Goal: Check status

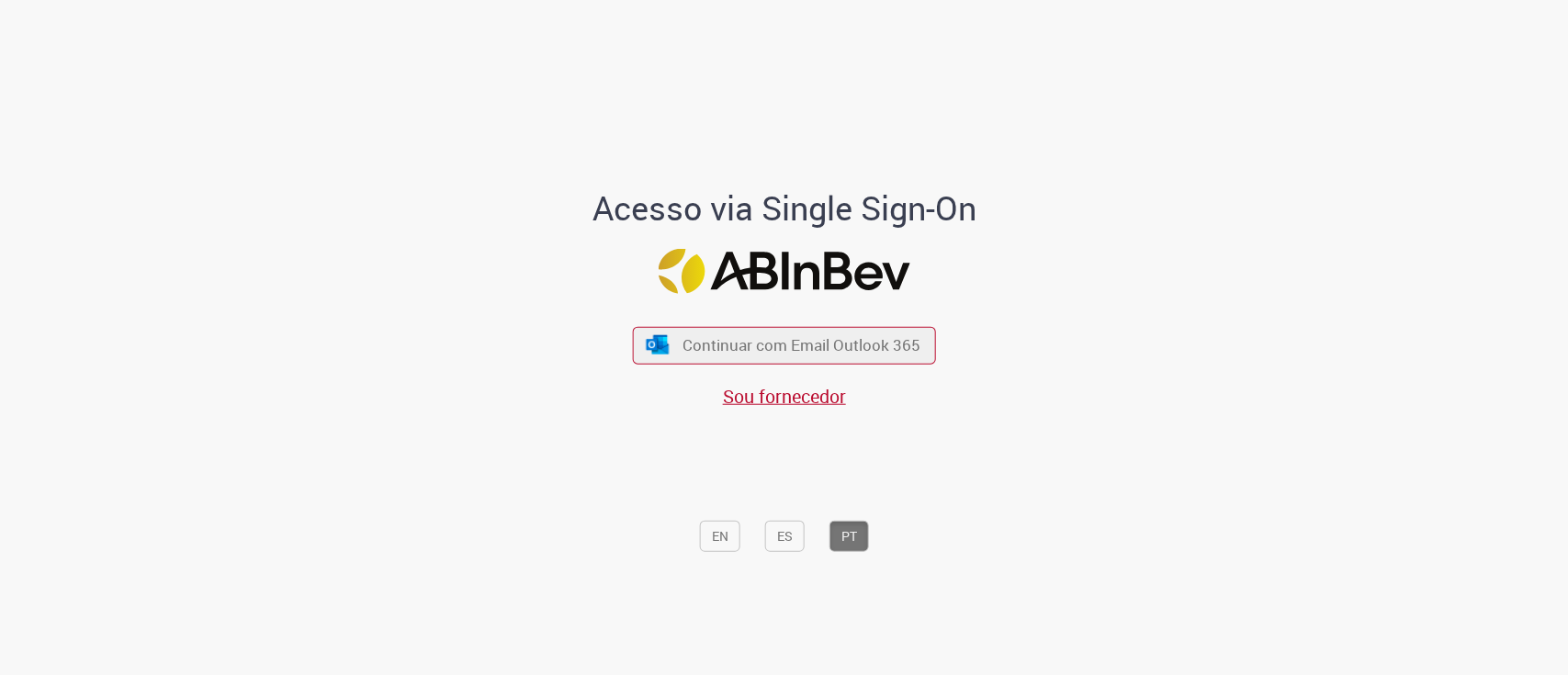
click at [1461, 337] on div "Acesso via Single Sign-On Continuar com Email Outlook 365 Sou fornecedor EN ES …" at bounding box center [784, 343] width 1568 height 670
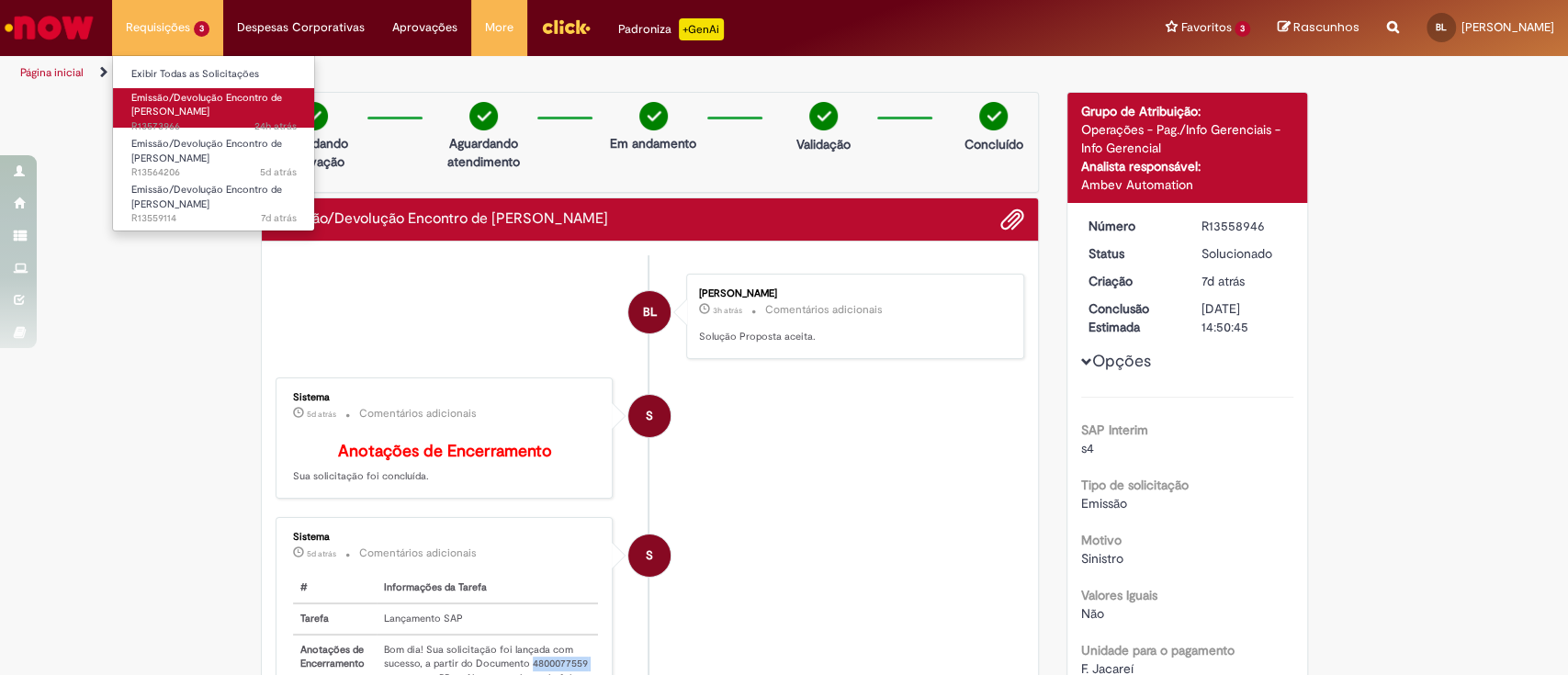
click at [191, 116] on span "Emissão/Devolução Encontro de [PERSON_NAME]" at bounding box center [206, 105] width 151 height 28
click at [191, 108] on span "Emissão/Devolução Encontro de [PERSON_NAME]" at bounding box center [206, 105] width 151 height 28
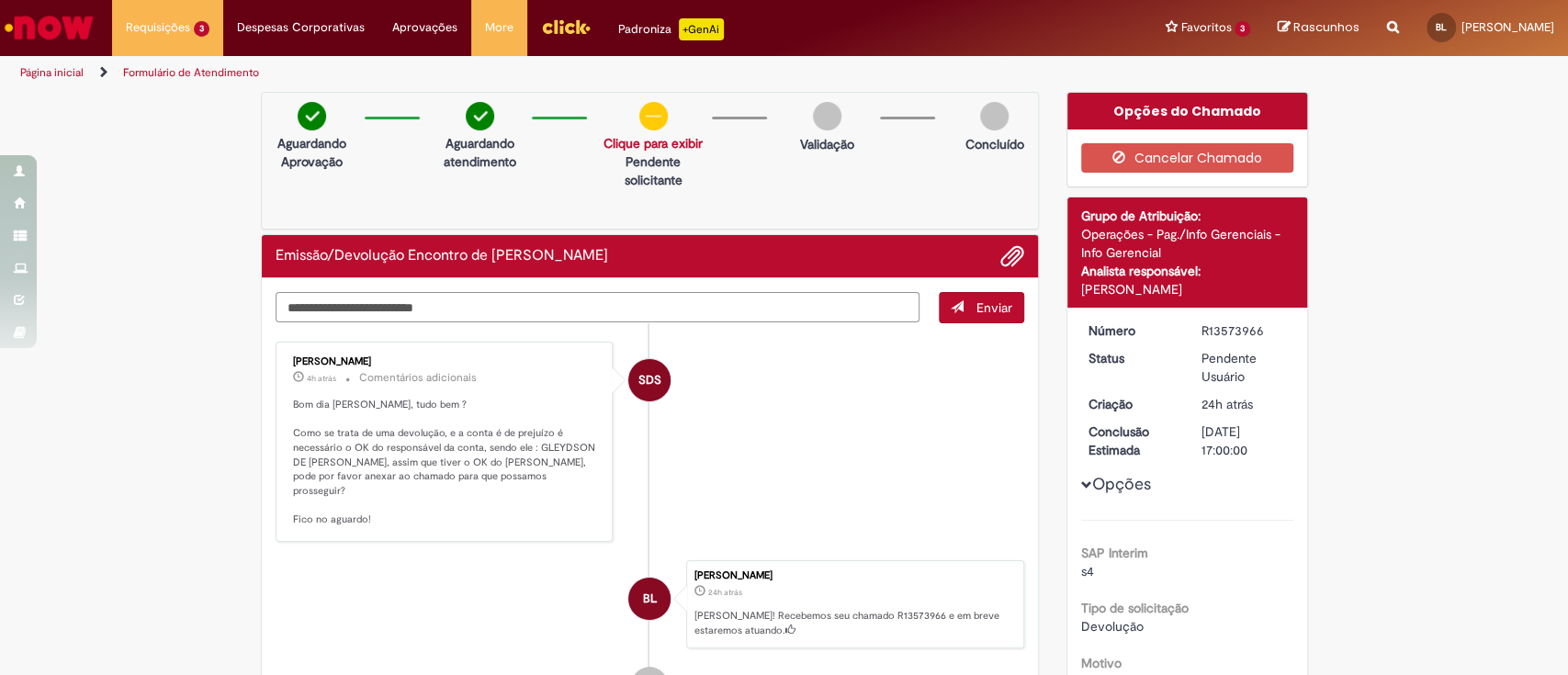
click at [488, 302] on textarea "Digite sua mensagem aqui..." at bounding box center [597, 307] width 645 height 31
click at [396, 309] on textarea "**********" at bounding box center [597, 307] width 645 height 31
click at [731, 308] on textarea "**********" at bounding box center [597, 307] width 645 height 31
click at [803, 310] on textarea "**********" at bounding box center [597, 307] width 645 height 31
type textarea "**********"
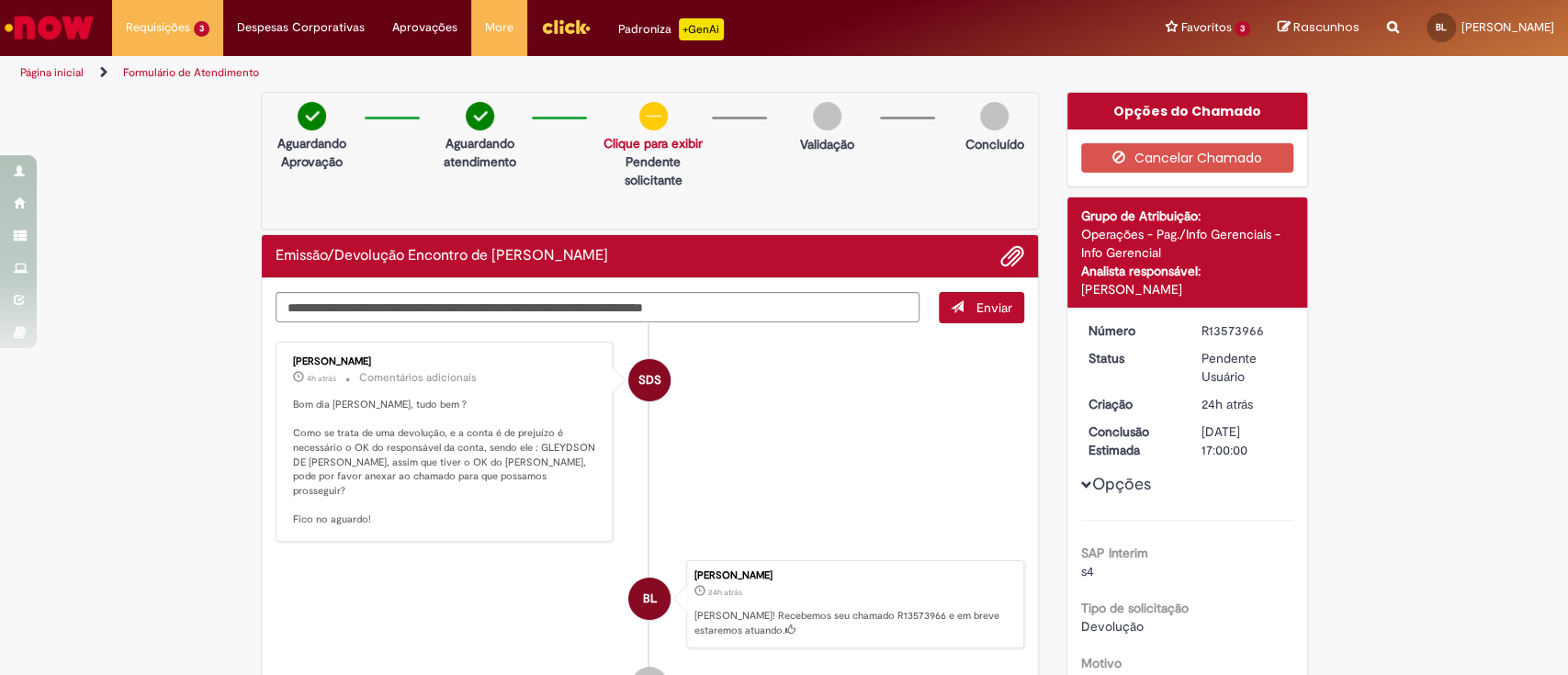
click at [965, 318] on button "Enviar" at bounding box center [981, 307] width 86 height 31
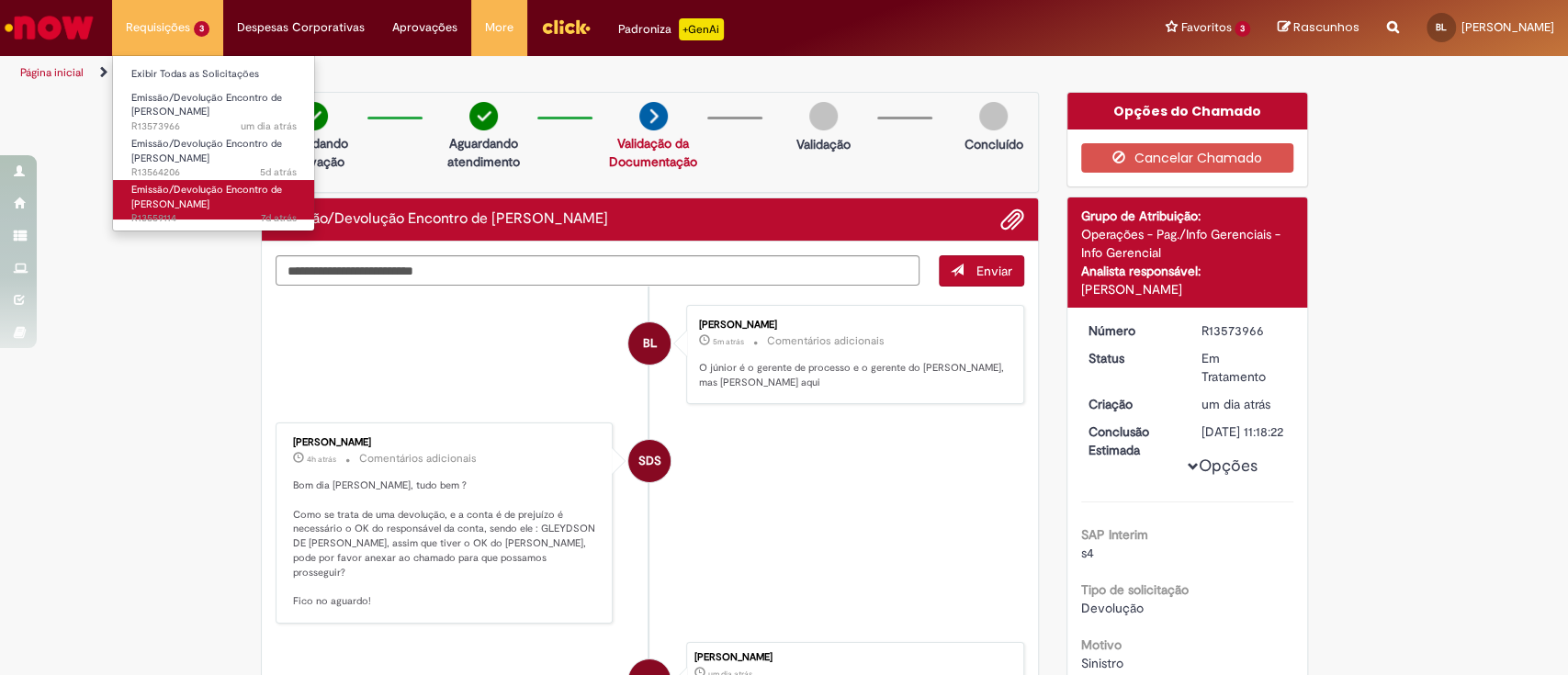
click at [161, 191] on span "Emissão/Devolução Encontro de [PERSON_NAME]" at bounding box center [206, 196] width 151 height 28
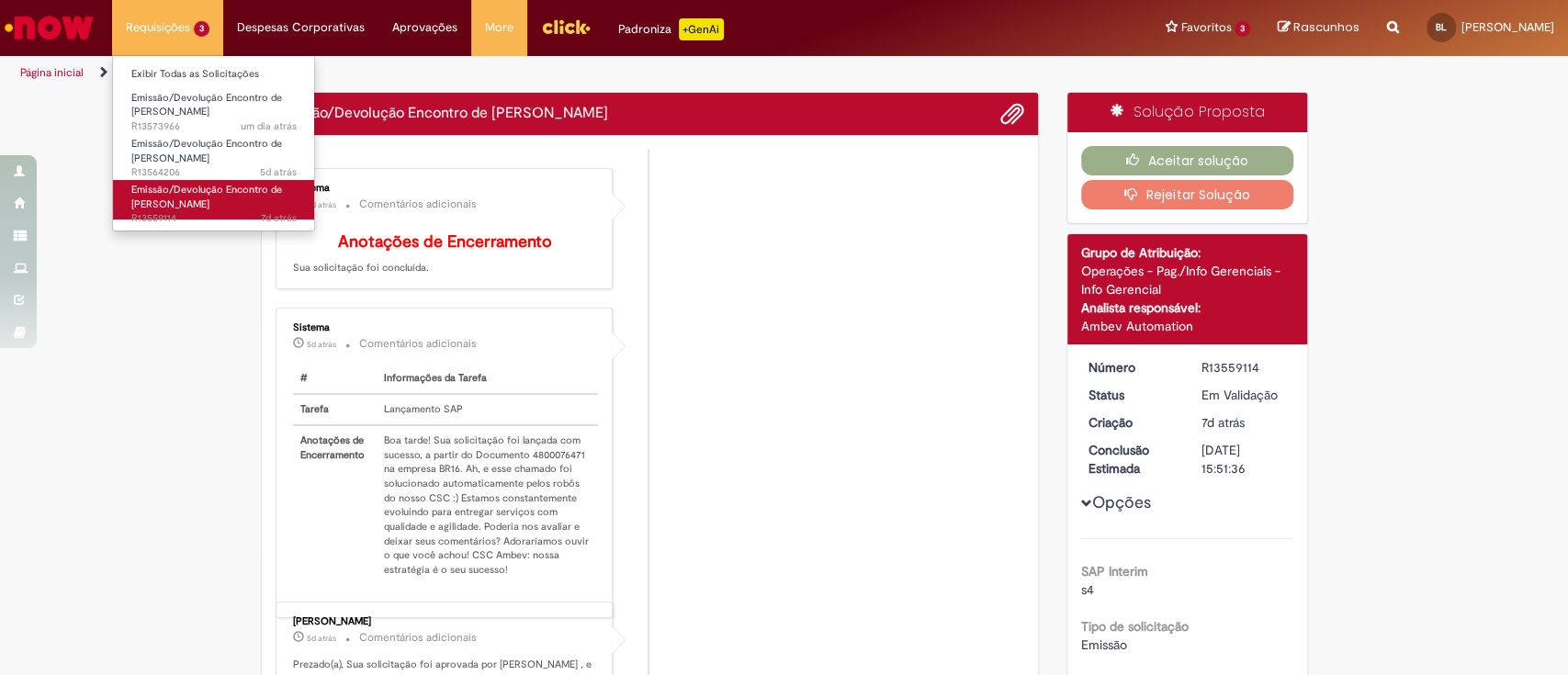
click at [206, 187] on span "Emissão/Devolução Encontro de [PERSON_NAME]" at bounding box center [206, 196] width 151 height 28
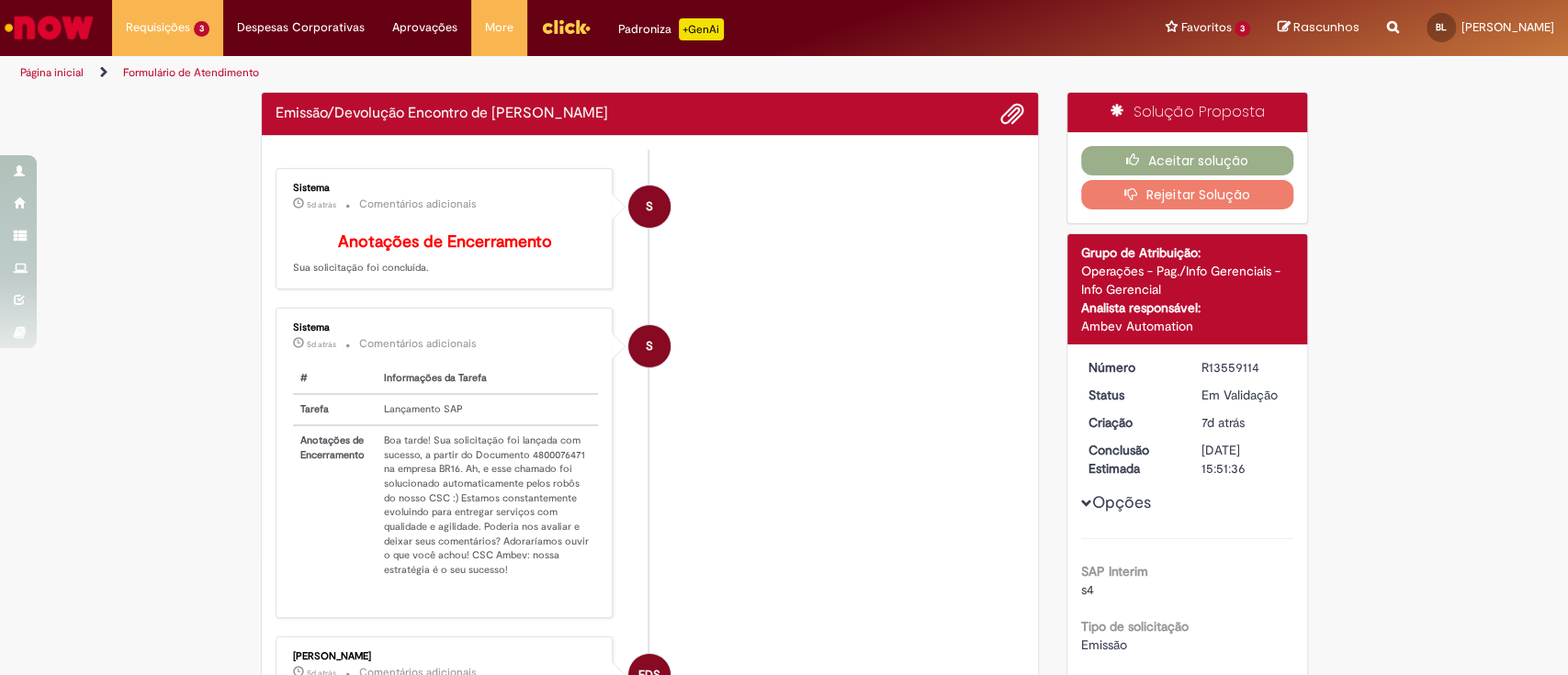
click at [543, 463] on td "Boa tarde! Sua solicitação foi lançada com sucesso, a partir do Documento 48000…" at bounding box center [487, 505] width 223 height 160
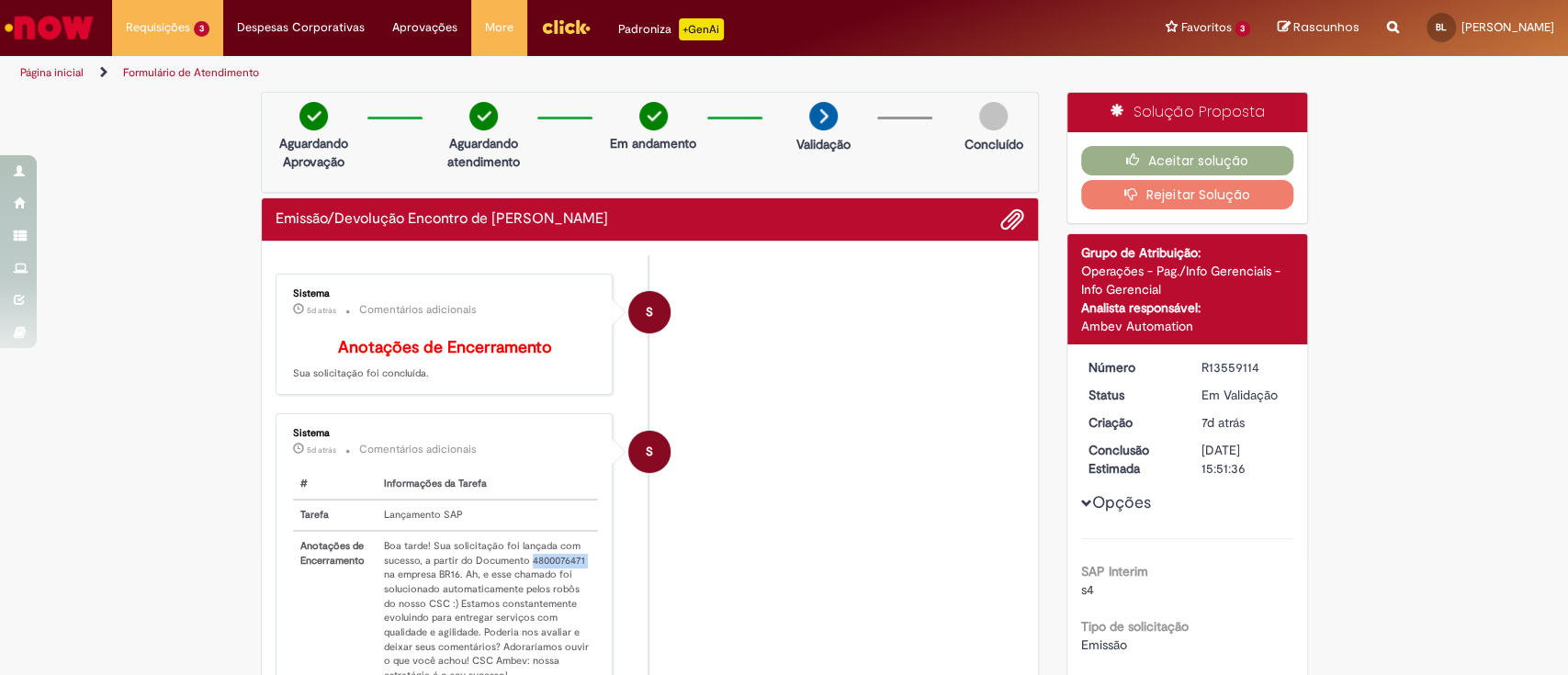
copy td "4800076471"
click at [895, 530] on li "S Sistema 5d atrás 5 dias atrás Comentários adicionais # Informações da Tarefa …" at bounding box center [650, 568] width 750 height 310
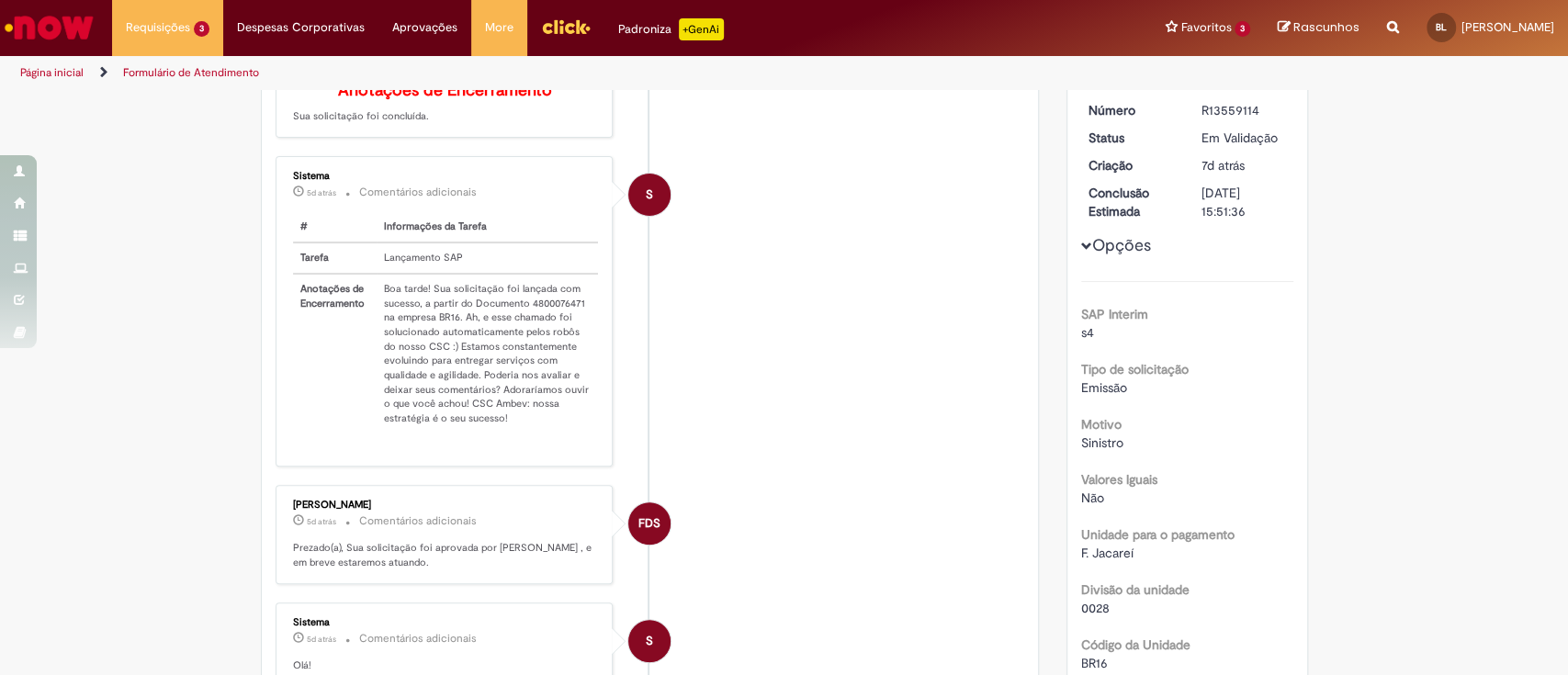
scroll to position [368, 0]
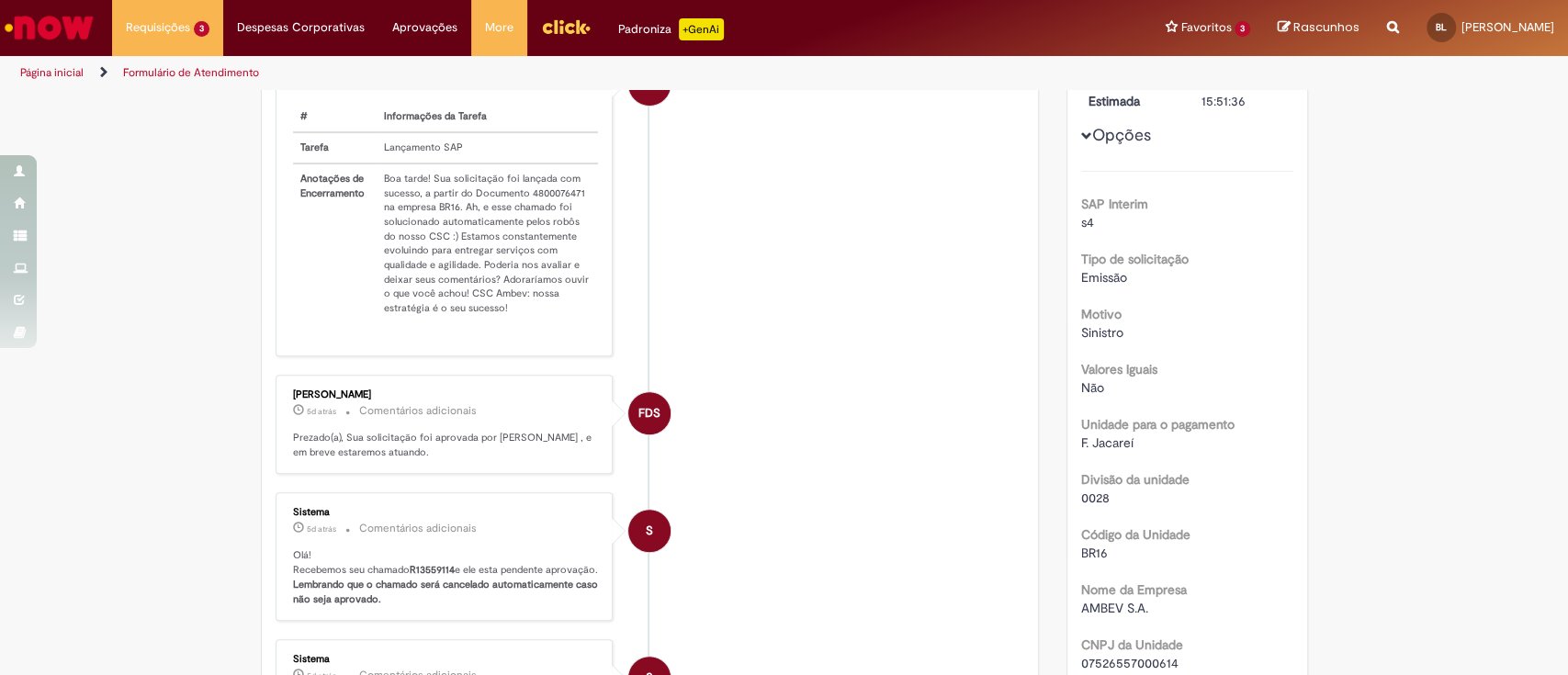
drag, startPoint x: 1372, startPoint y: 353, endPoint x: 1016, endPoint y: 350, distance: 356.0
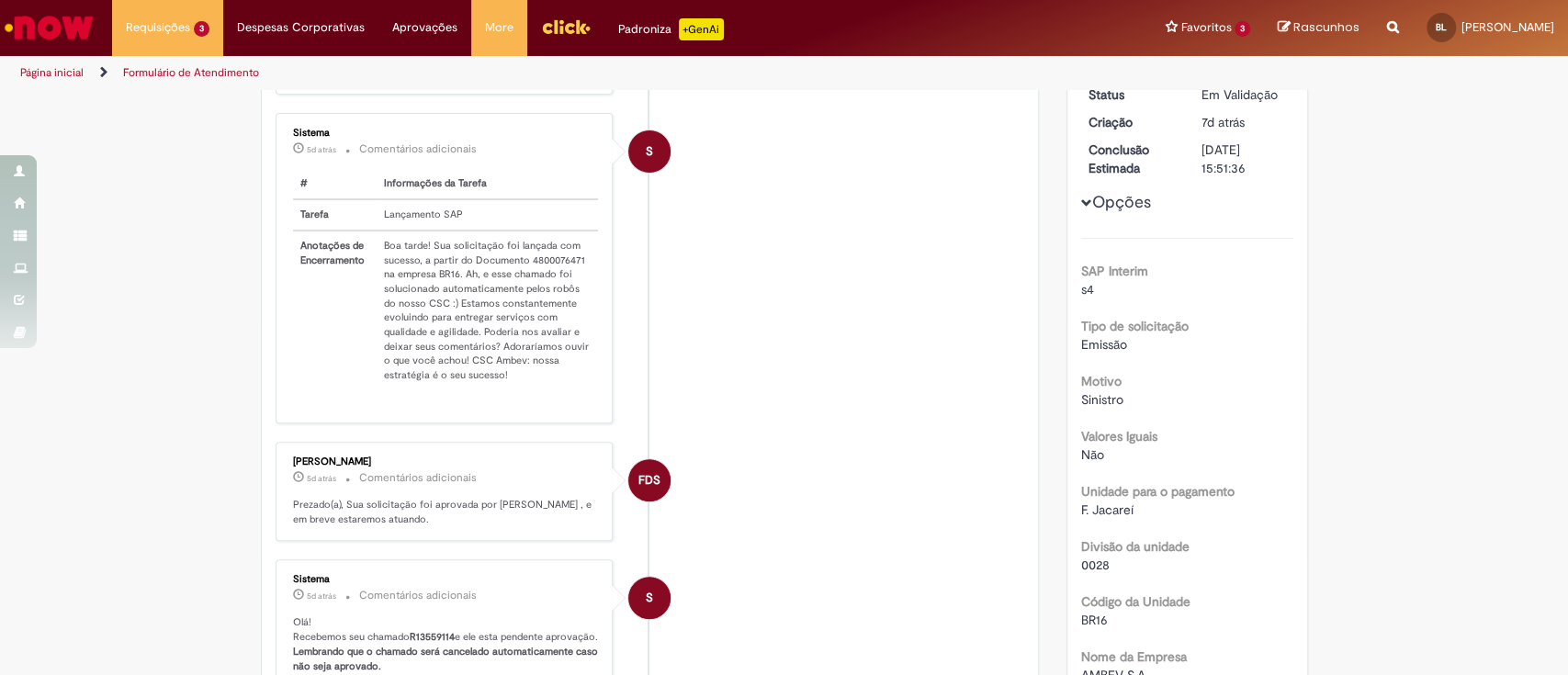
scroll to position [0, 0]
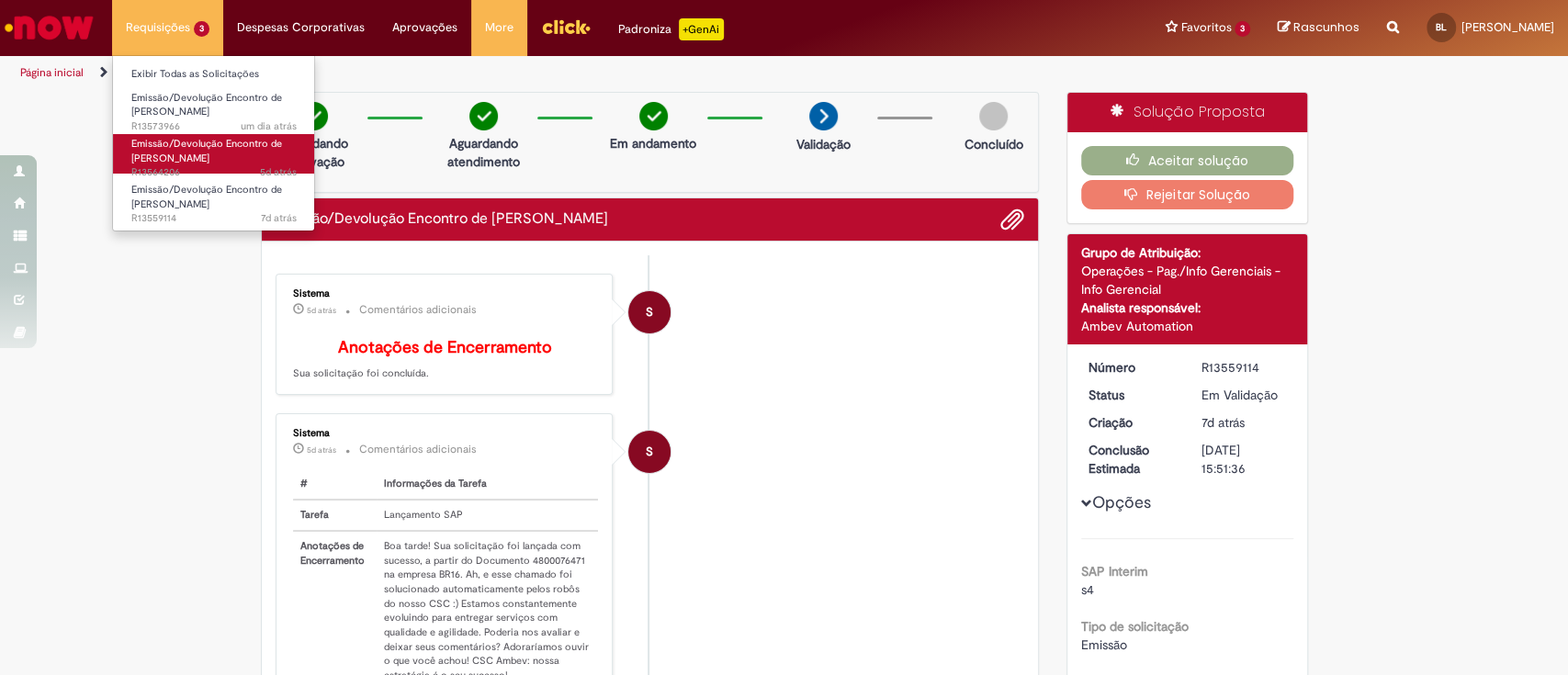
drag, startPoint x: 196, startPoint y: 139, endPoint x: 209, endPoint y: 138, distance: 13.0
click at [198, 138] on span "Emissão/Devolução Encontro de [PERSON_NAME]" at bounding box center [206, 151] width 151 height 28
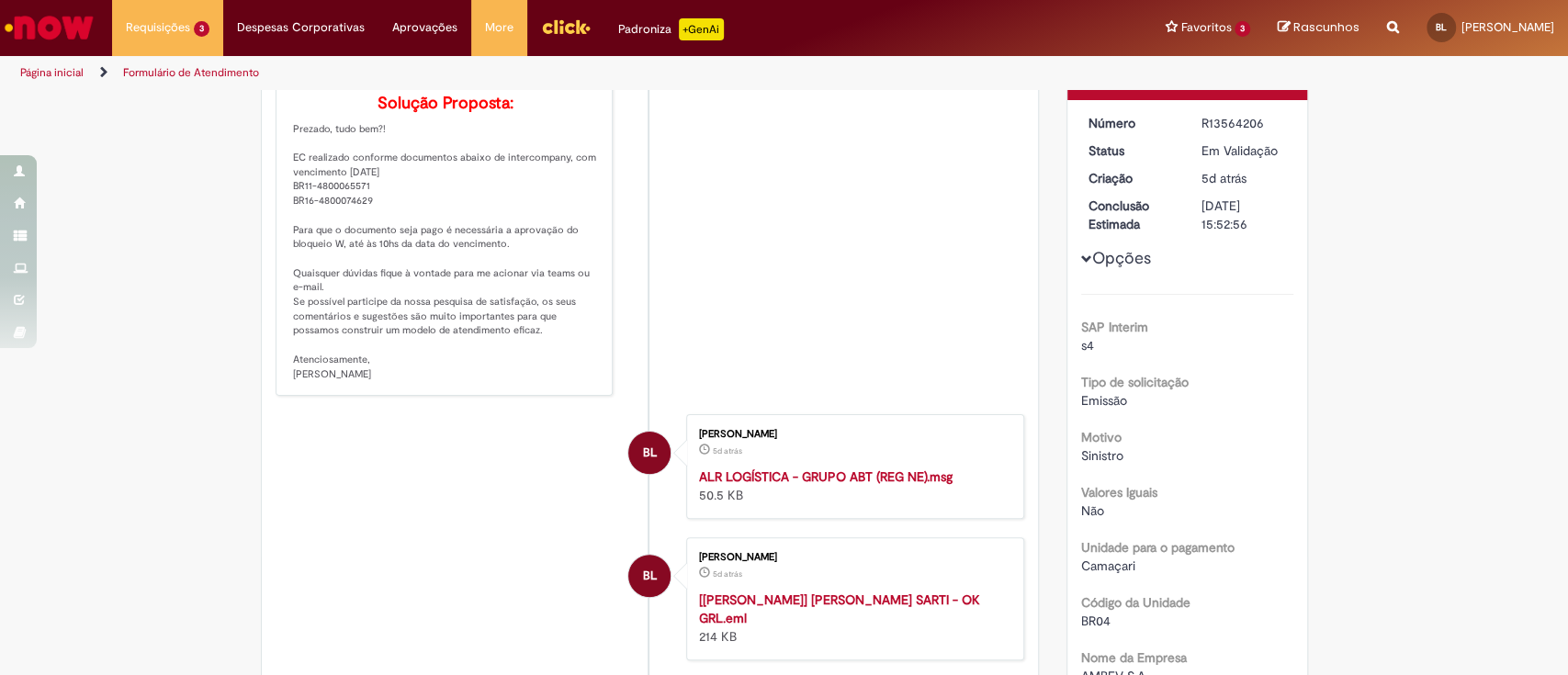
scroll to position [123, 0]
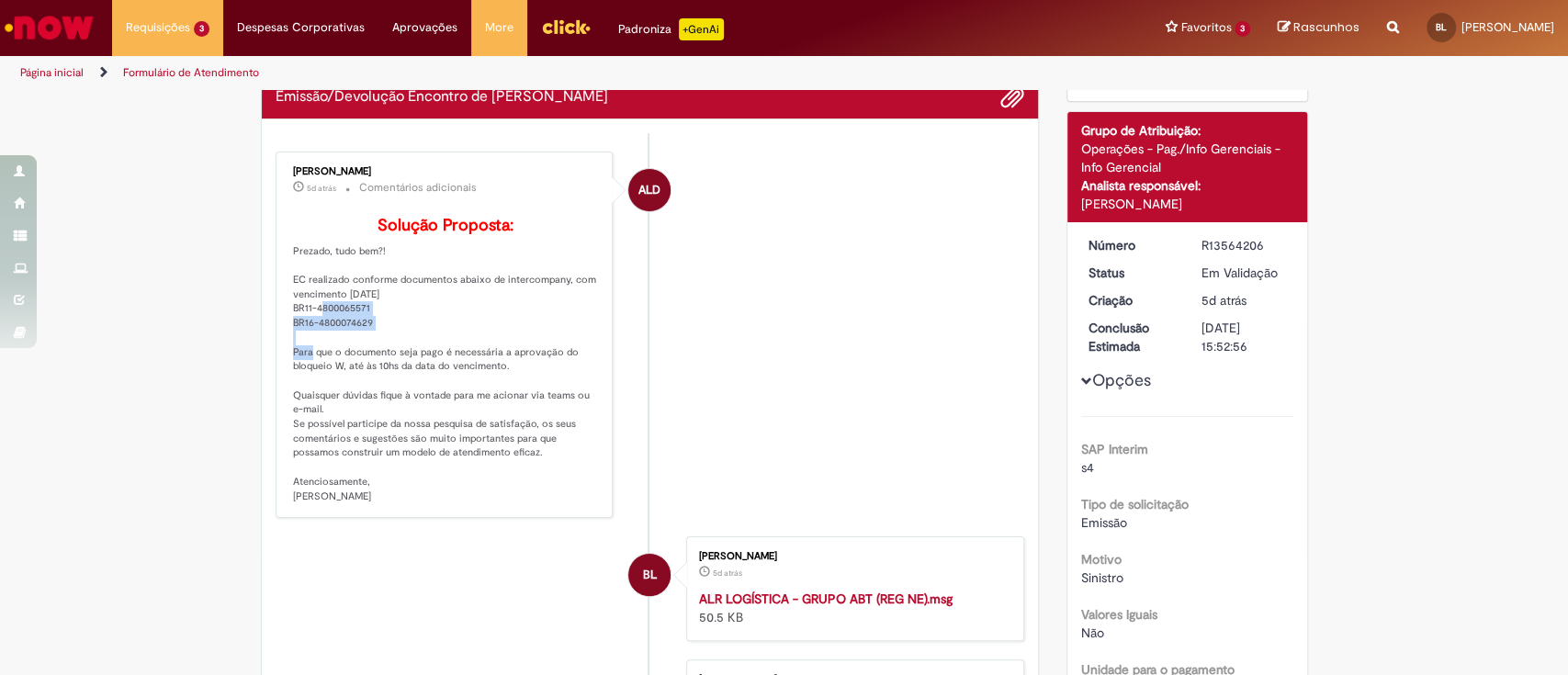
drag, startPoint x: 365, startPoint y: 353, endPoint x: 268, endPoint y: 341, distance: 97.7
click at [275, 341] on div "[PERSON_NAME] 5d atrás 5 dias atrás Comentários adicionais Solução Proposta: Pr…" at bounding box center [445, 336] width 339 height 368
copy p "BR11-4800065571 BR16-4800074629"
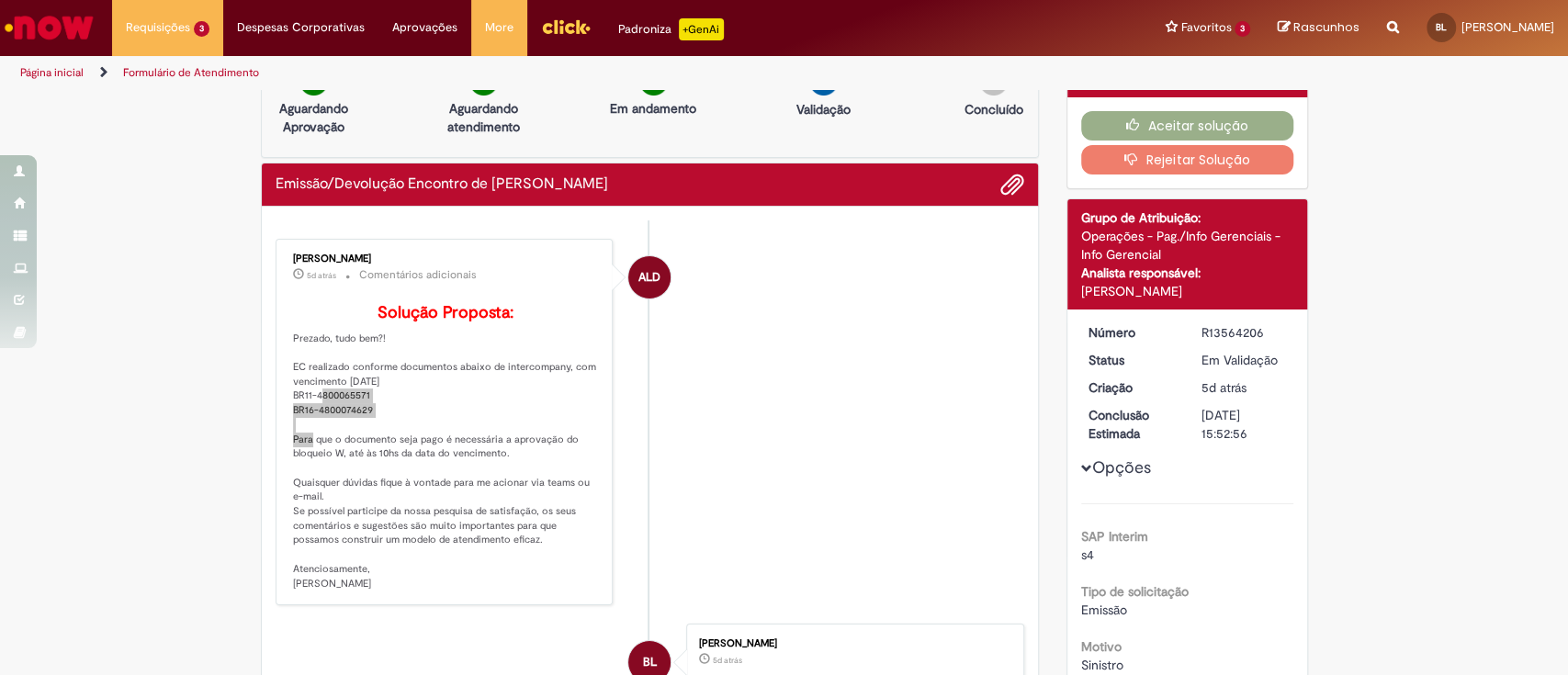
scroll to position [0, 0]
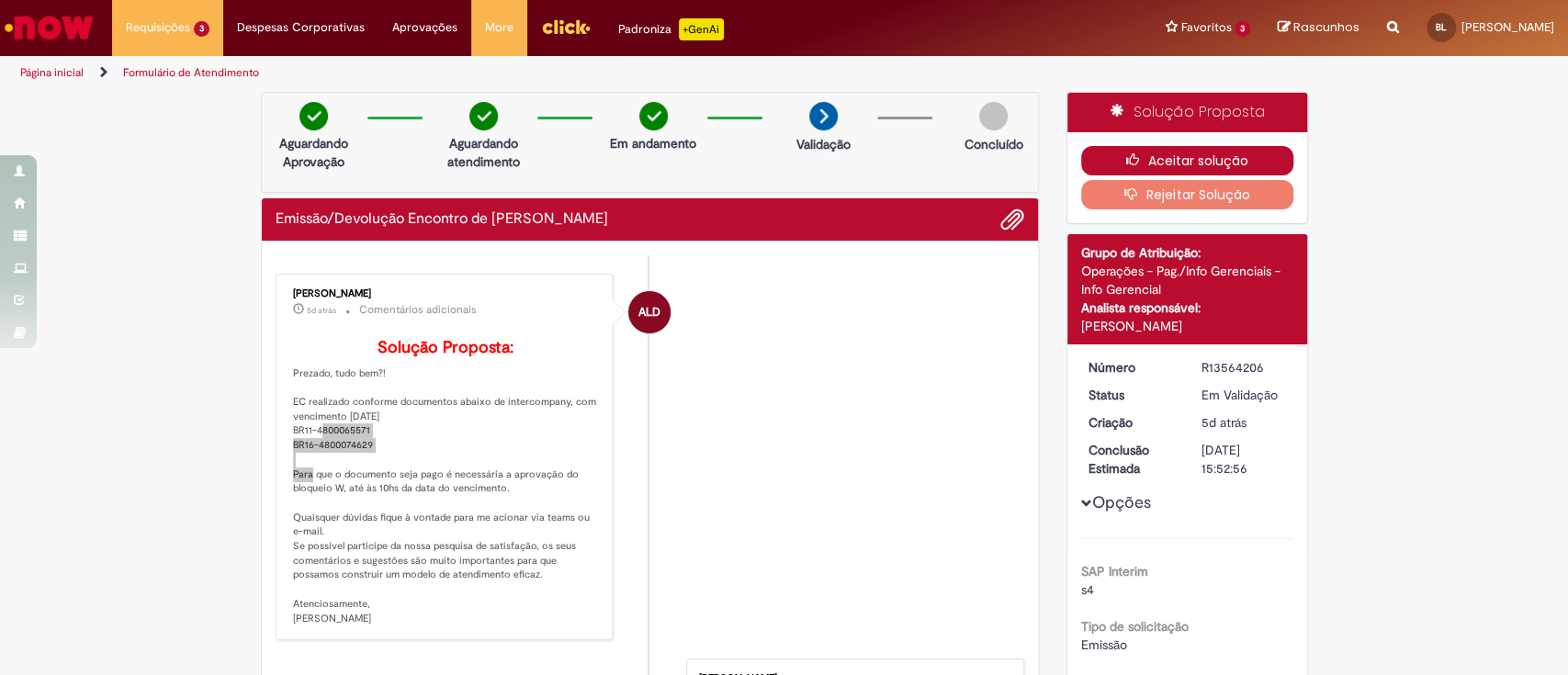
click at [1126, 155] on icon "button" at bounding box center [1137, 160] width 22 height 13
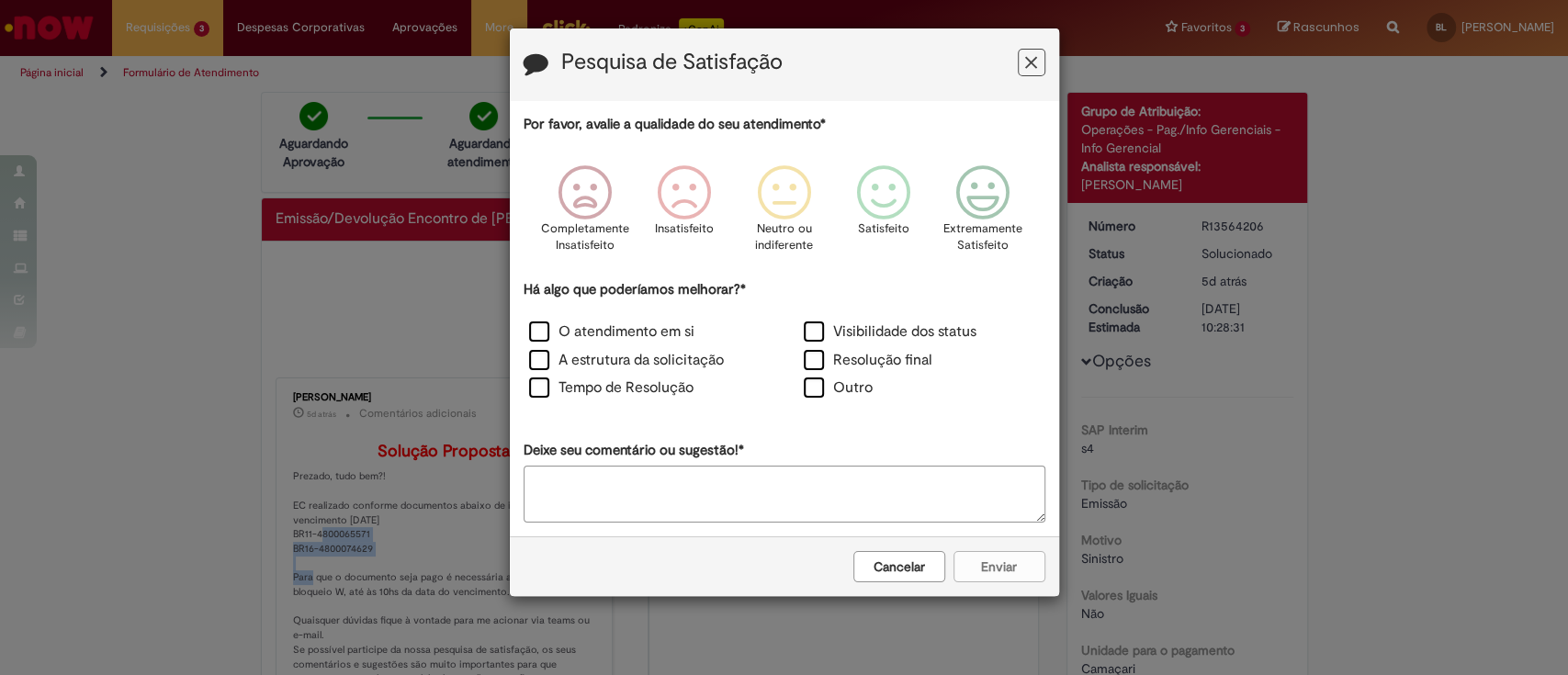
click at [1034, 66] on icon "Feedback" at bounding box center [1031, 63] width 12 height 19
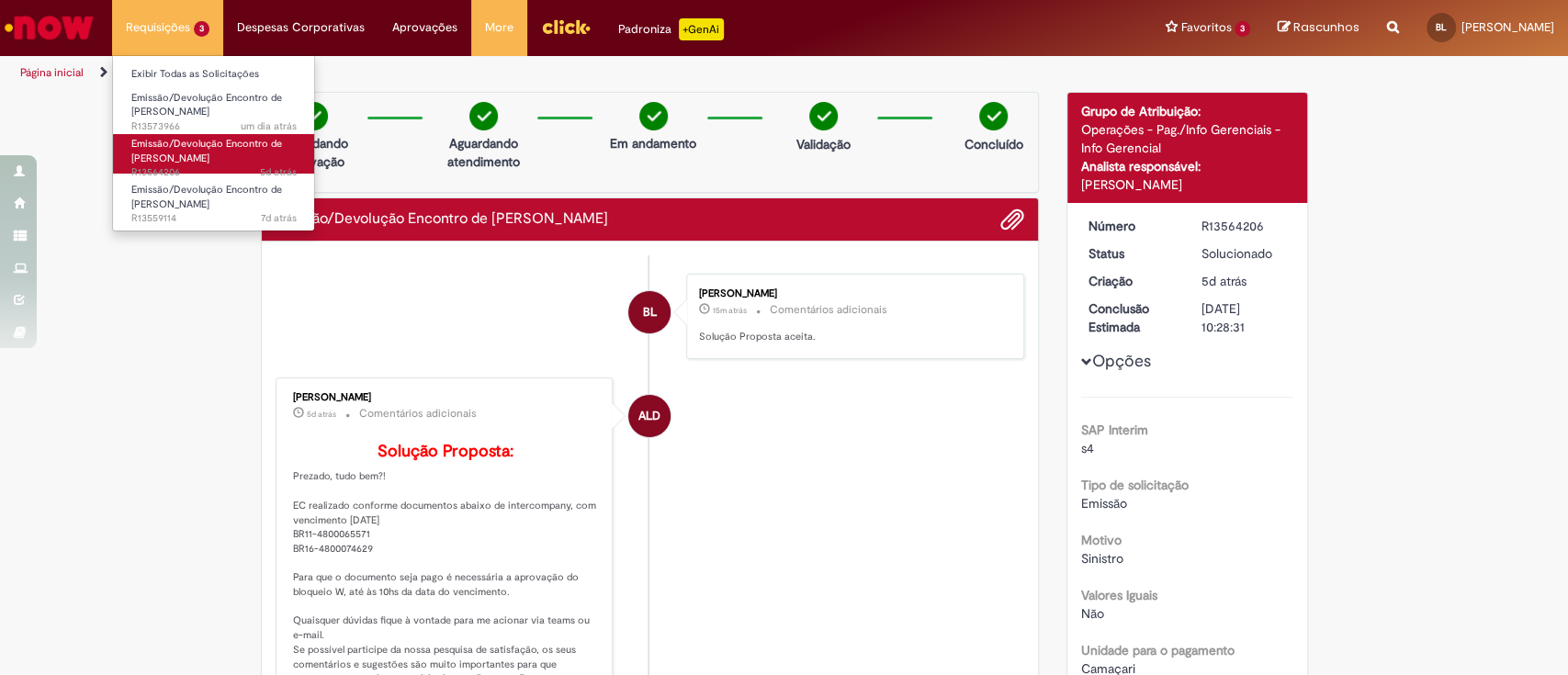
click at [209, 143] on span "Emissão/Devolução Encontro de [PERSON_NAME]" at bounding box center [206, 151] width 151 height 28
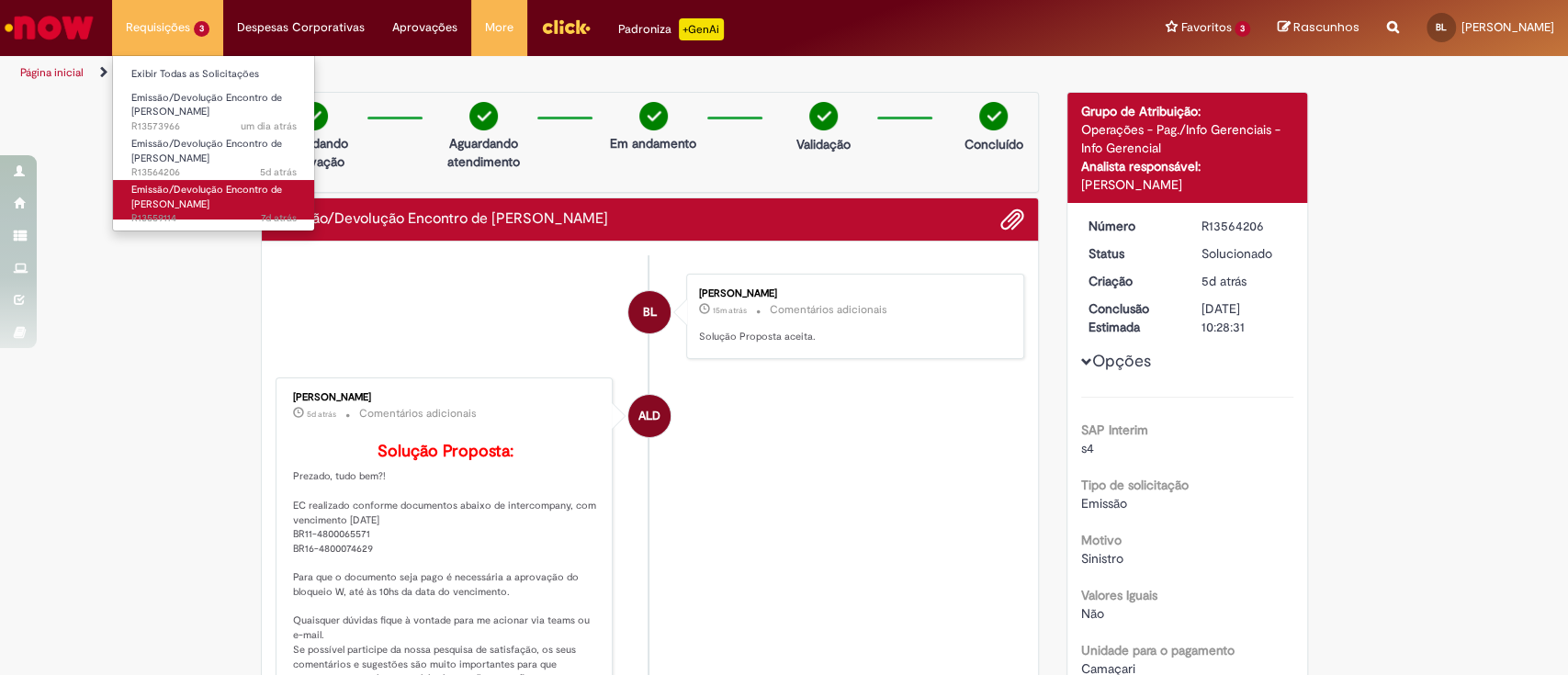
click at [191, 197] on span "Emissão/Devolução Encontro de [PERSON_NAME]" at bounding box center [206, 196] width 151 height 28
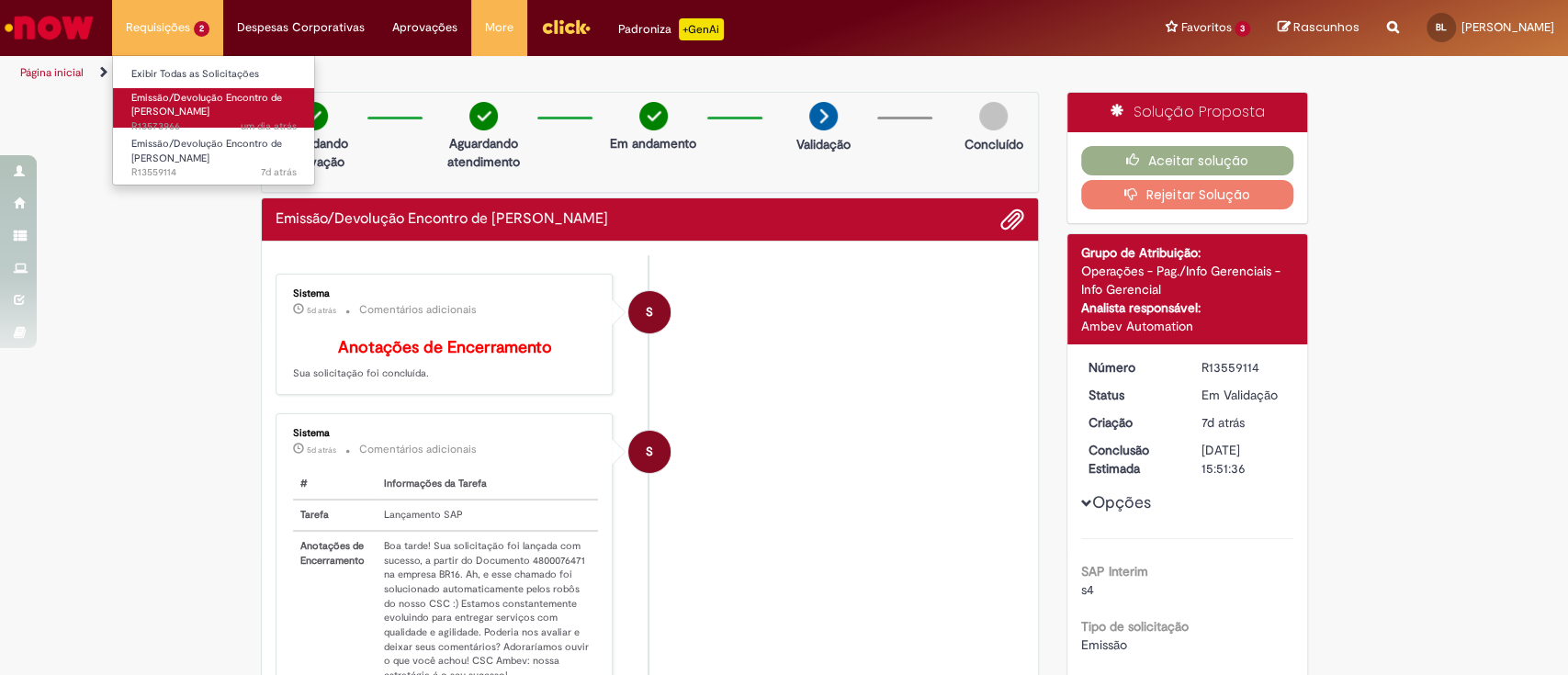
click at [214, 107] on span "Emissão/Devolução Encontro de [PERSON_NAME]" at bounding box center [206, 105] width 151 height 28
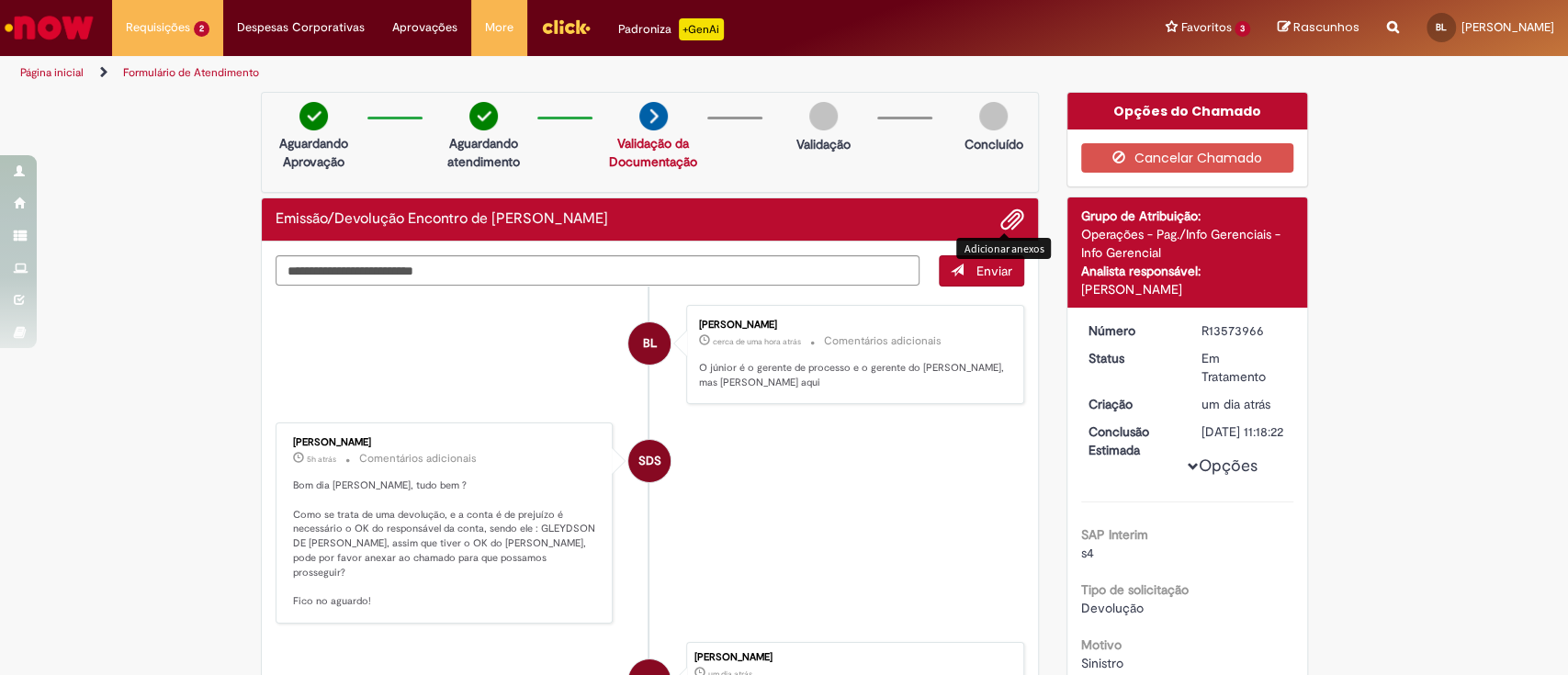
click at [1010, 212] on span "Adicionar anexos" at bounding box center [1013, 220] width 22 height 22
